Goal: Task Accomplishment & Management: Complete application form

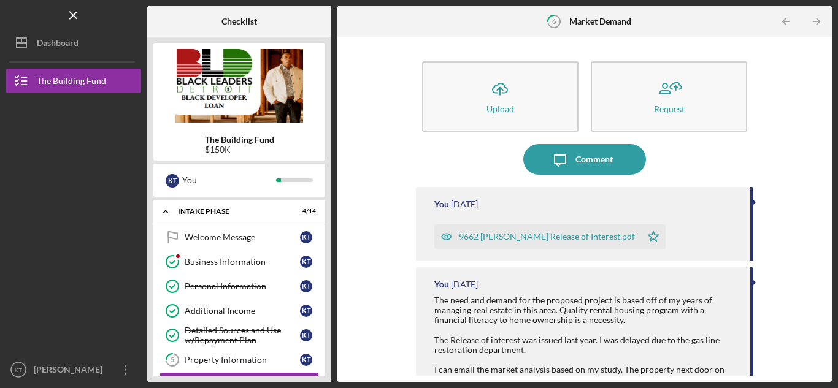
scroll to position [151, 0]
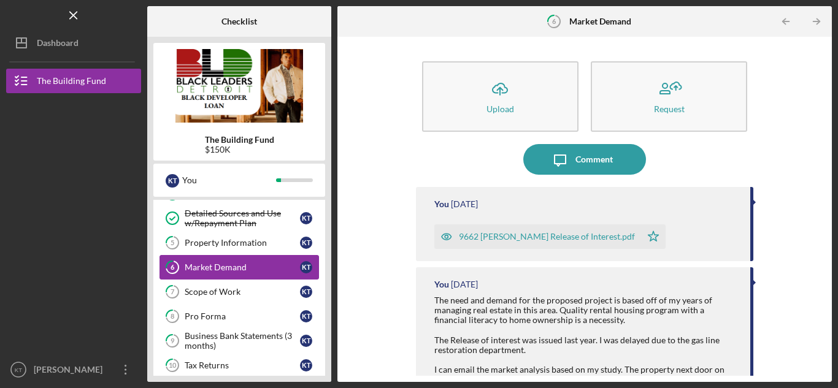
scroll to position [118, 0]
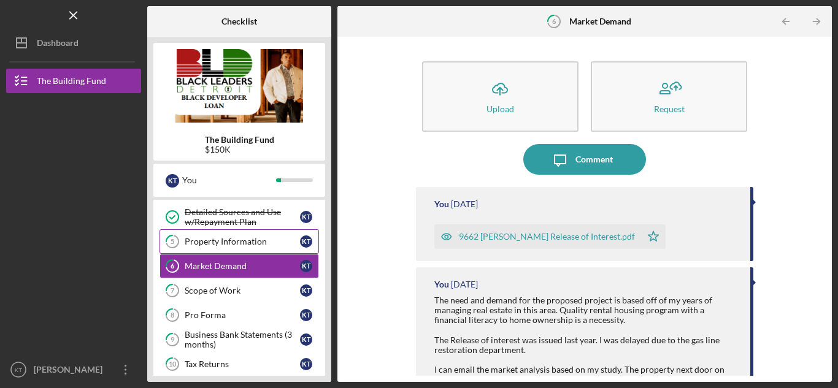
click at [231, 239] on div "Property Information" at bounding box center [242, 242] width 115 height 10
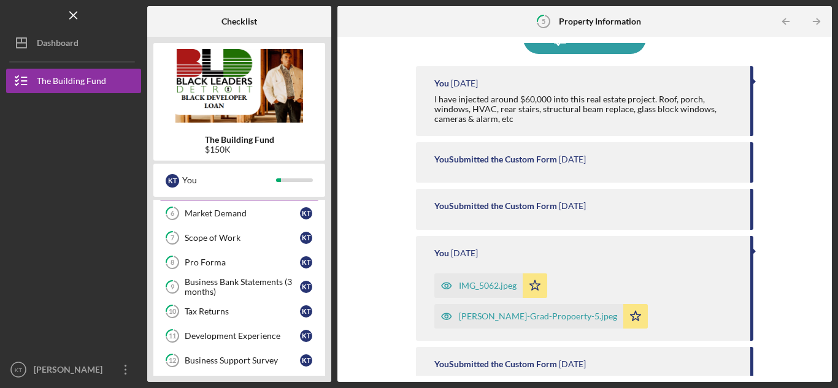
scroll to position [123, 0]
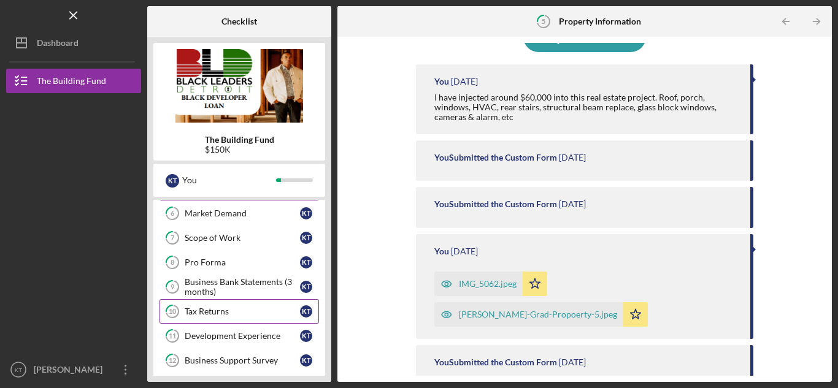
click at [218, 313] on div "Tax Returns" at bounding box center [242, 312] width 115 height 10
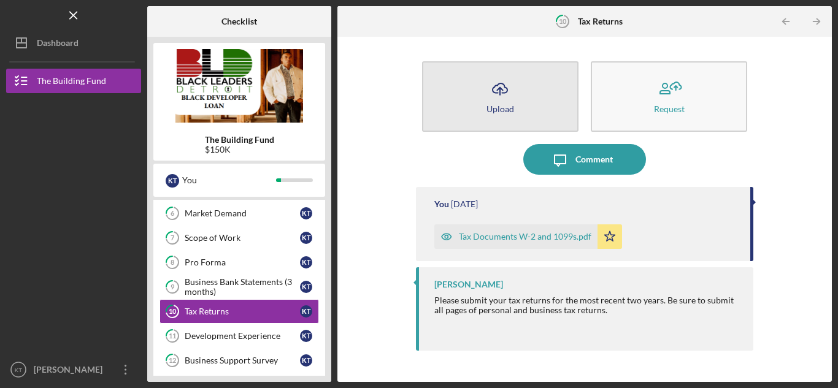
click at [530, 113] on button "Icon/Upload Upload" at bounding box center [500, 96] width 156 height 71
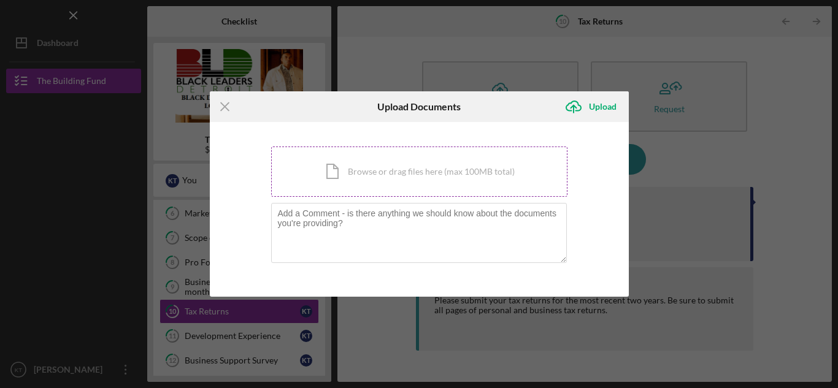
click at [469, 181] on div "Icon/Document Browse or drag files here (max 100MB total) Tap to choose files o…" at bounding box center [419, 172] width 296 height 50
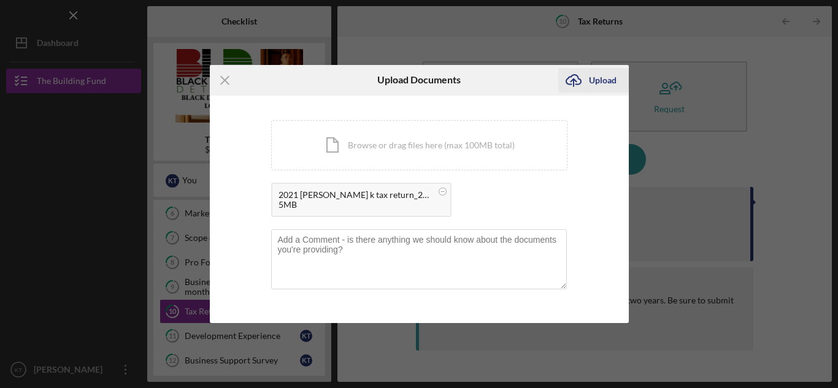
click at [600, 86] on div "Upload" at bounding box center [603, 80] width 28 height 25
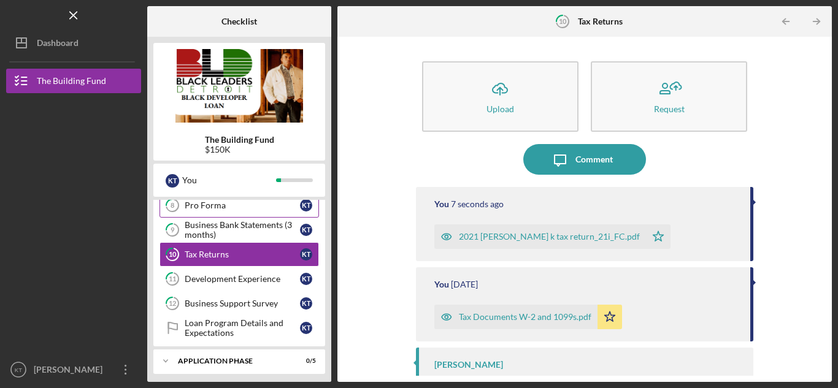
scroll to position [229, 0]
click at [245, 281] on div "Development Experience" at bounding box center [242, 279] width 115 height 10
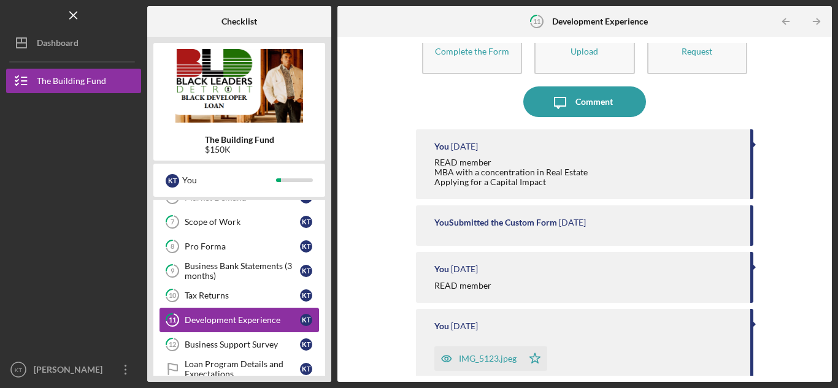
scroll to position [168, 0]
